Goal: Task Accomplishment & Management: Manage account settings

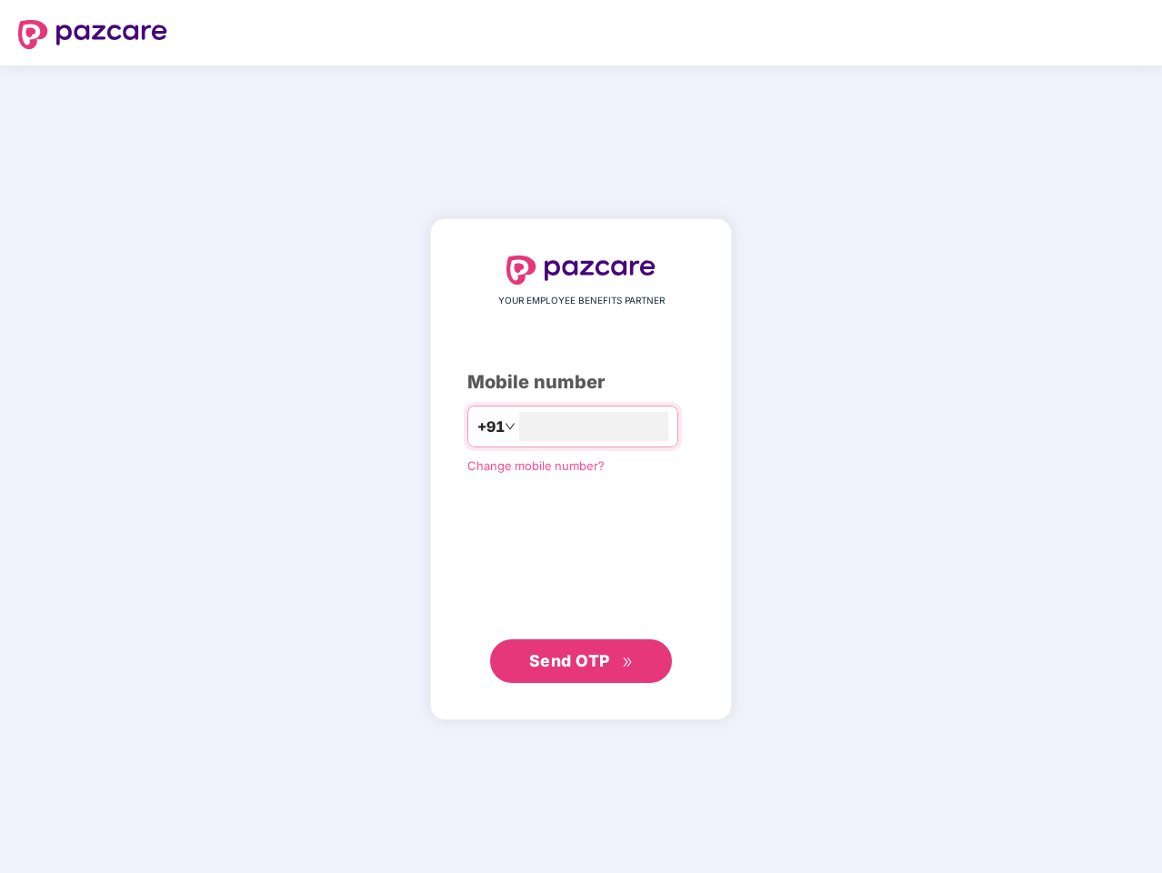
click at [581, 436] on input "number" at bounding box center [593, 426] width 149 height 29
click at [93, 35] on img at bounding box center [92, 34] width 149 height 29
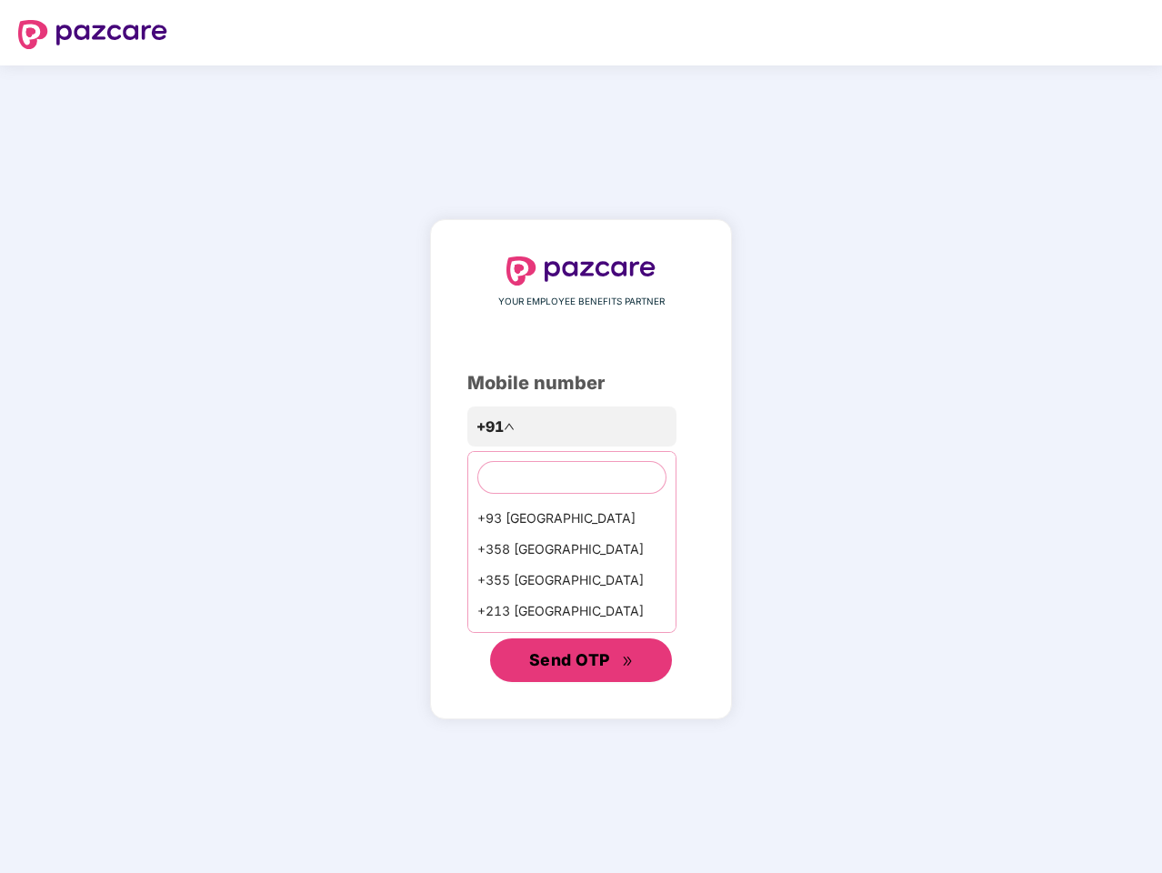
click at [581, 661] on span "Send OTP" at bounding box center [569, 659] width 81 height 19
